Goal: Check status: Check status

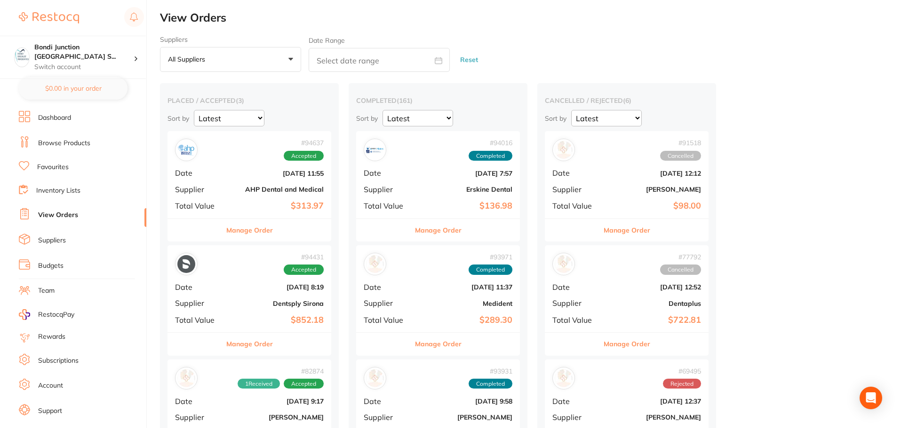
click at [251, 182] on div "# 94637 Accepted Date [DATE] 11:55 Supplier AHP Dental and Medical Total Value …" at bounding box center [249, 174] width 164 height 87
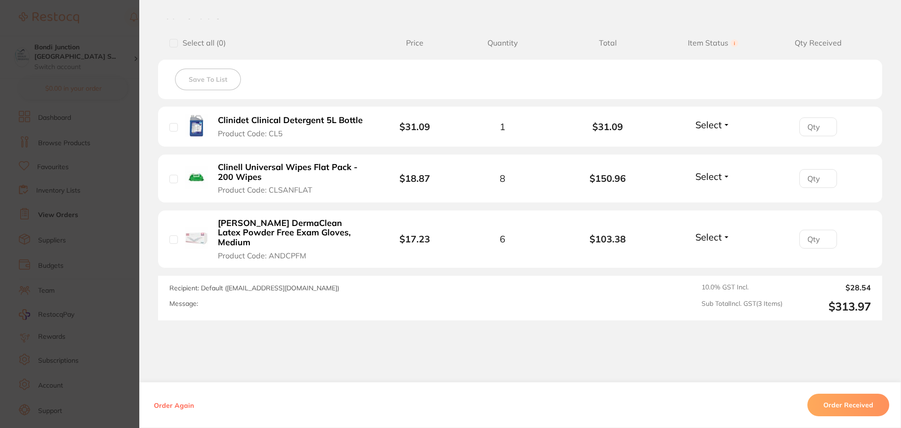
scroll to position [235, 0]
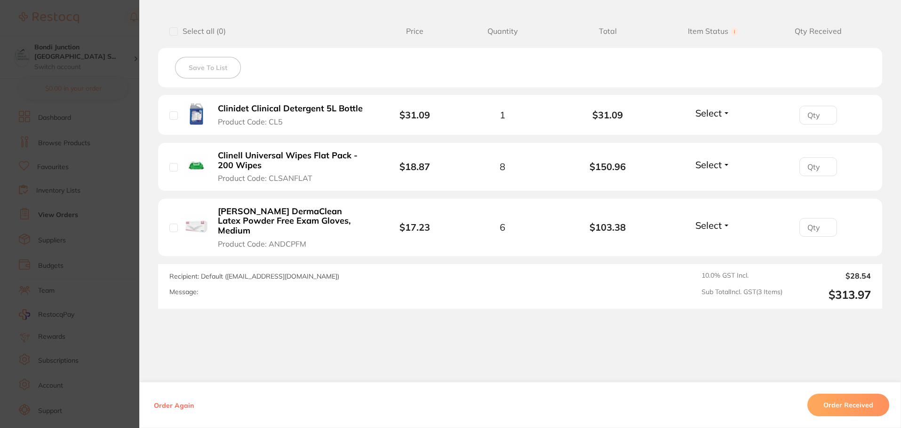
click at [7, 277] on section "Order ID: Restocq- 94637 Order Information Accepted Order Order Date [DATE] 11:…" at bounding box center [450, 214] width 901 height 428
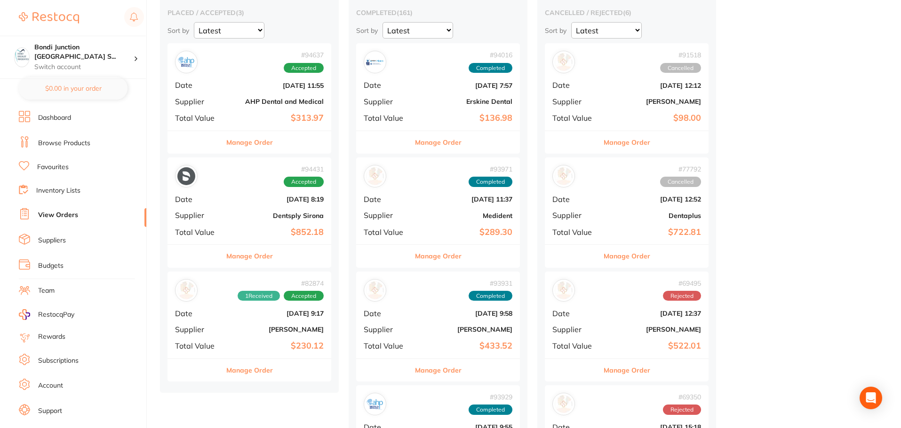
scroll to position [94, 0]
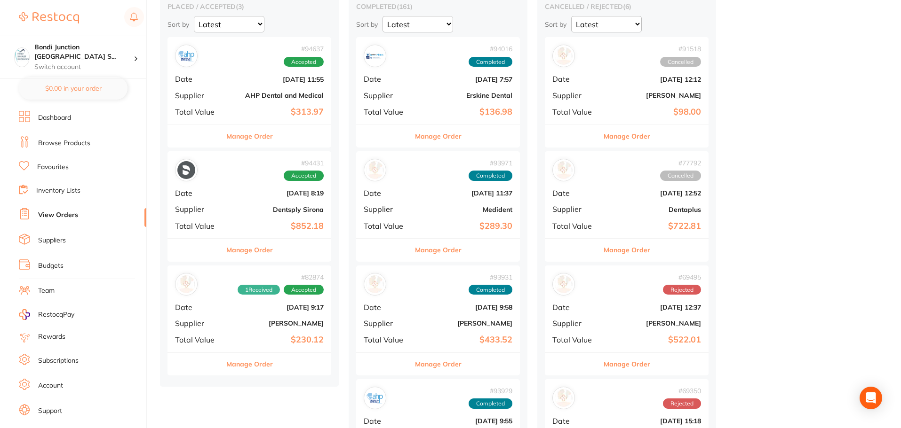
click at [265, 223] on b "$852.18" at bounding box center [276, 226] width 94 height 10
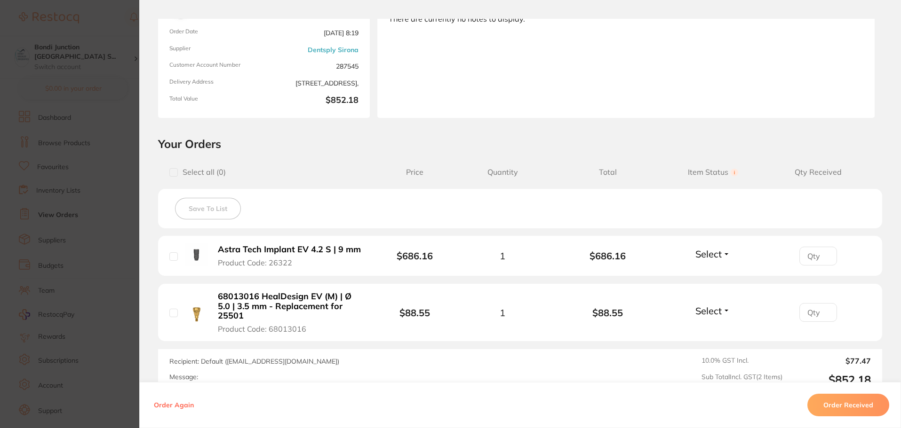
scroll to position [141, 0]
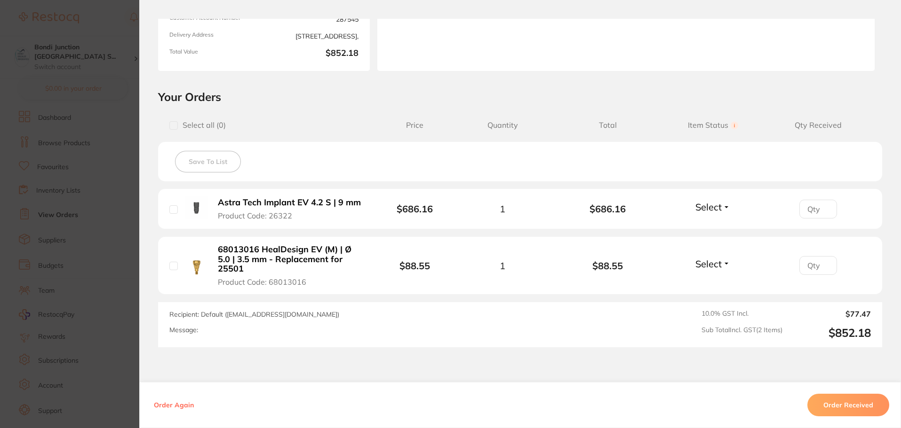
click at [66, 280] on section "Order ID: Restocq- 94431 Order Information Accepted Order Order Date [DATE] 8:1…" at bounding box center [450, 214] width 901 height 428
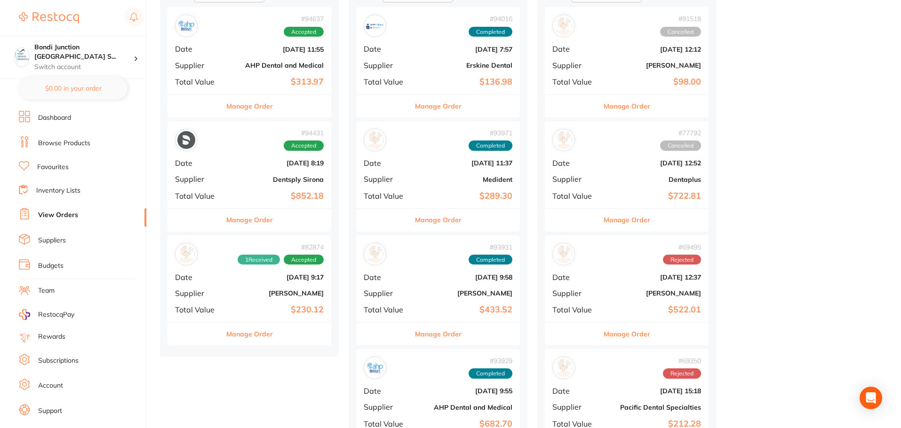
scroll to position [141, 0]
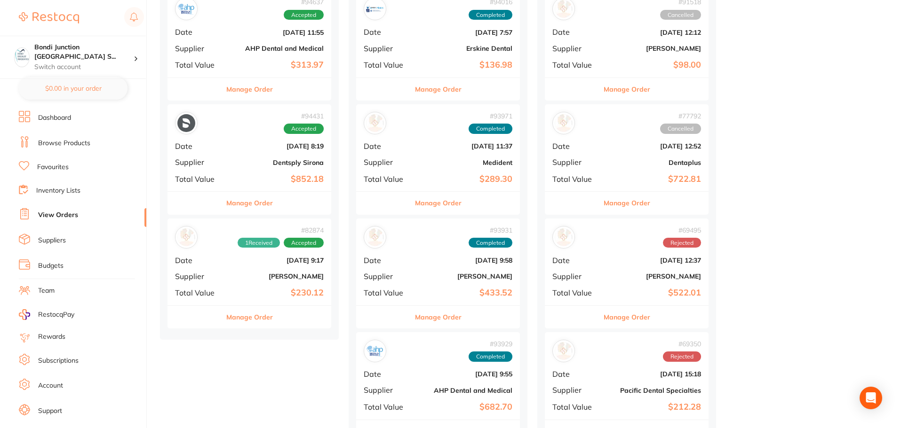
click at [277, 268] on div "# 82874 1 Received Accepted Date [DATE] 9:17 Supplier [PERSON_NAME] Total Value…" at bounding box center [249, 262] width 164 height 87
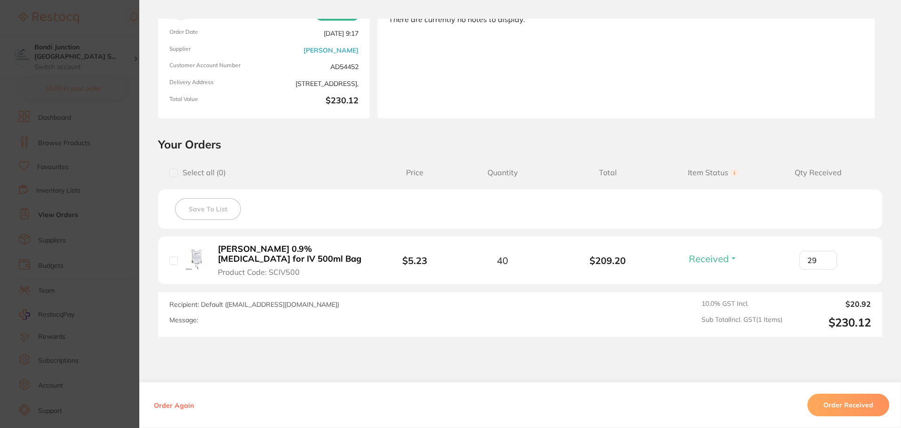
scroll to position [94, 0]
click at [74, 268] on section "Order ID: Restocq- 82874 Order Information 1 Received Accepted Order Order Date…" at bounding box center [450, 214] width 901 height 428
